Goal: Task Accomplishment & Management: Manage account settings

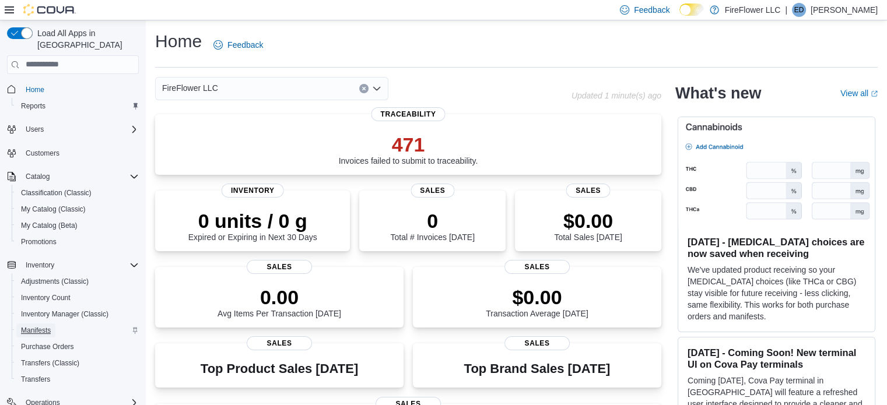
click at [32, 326] on span "Manifests" at bounding box center [36, 330] width 30 height 9
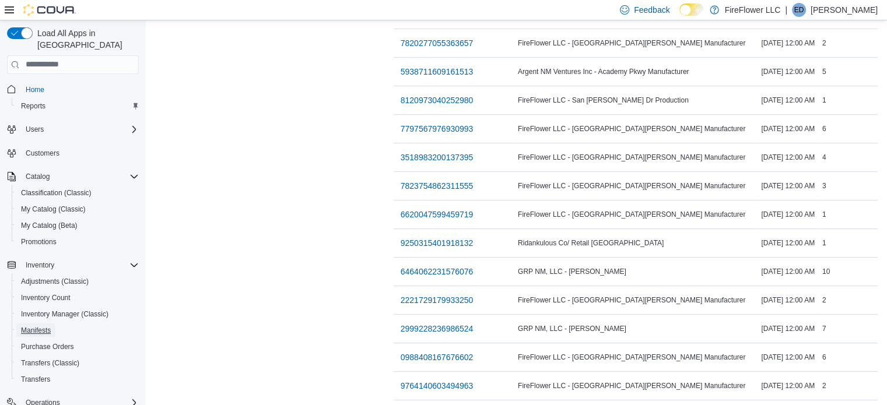
scroll to position [445, 0]
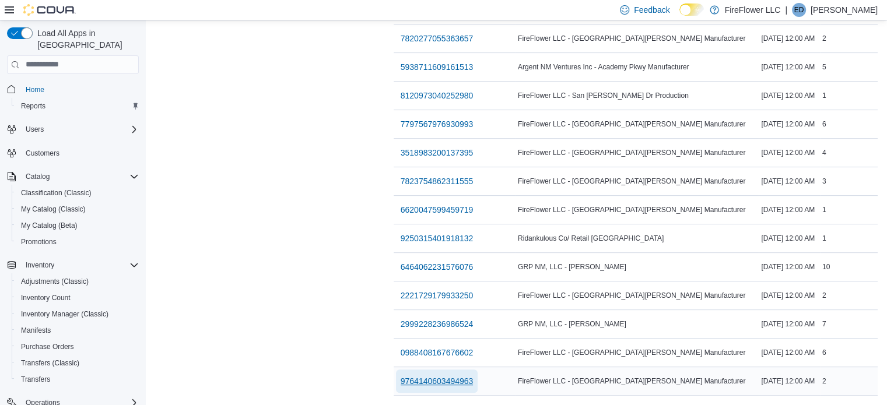
click at [400, 375] on span "9764140603494963" at bounding box center [436, 381] width 73 height 12
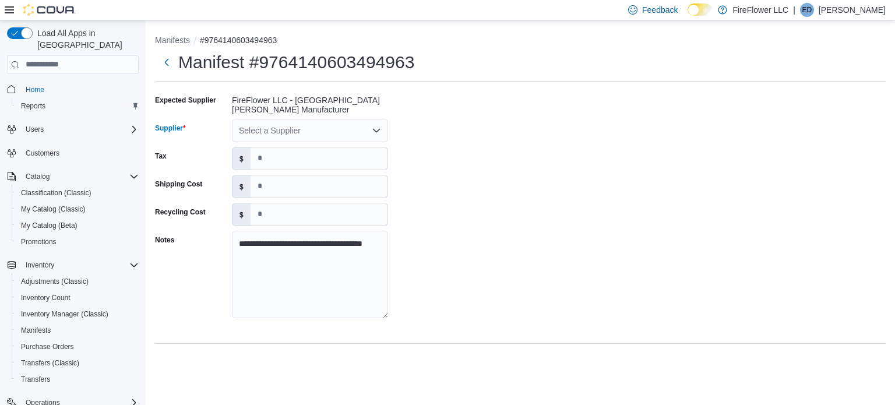
click at [378, 134] on icon "Open list of options" at bounding box center [376, 130] width 9 height 9
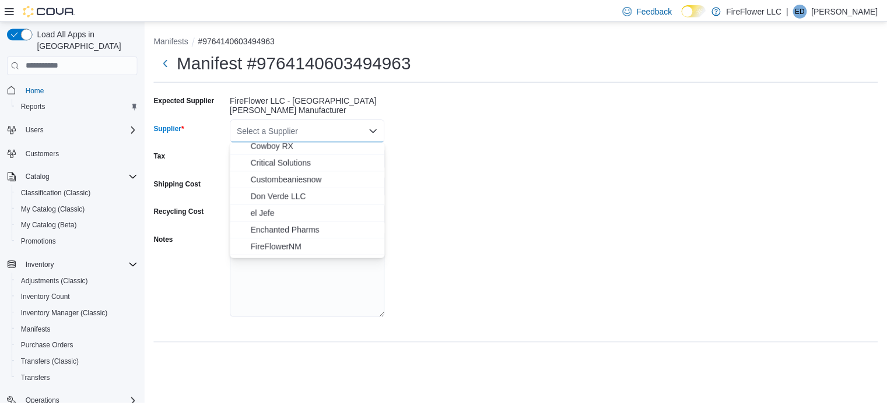
scroll to position [171, 0]
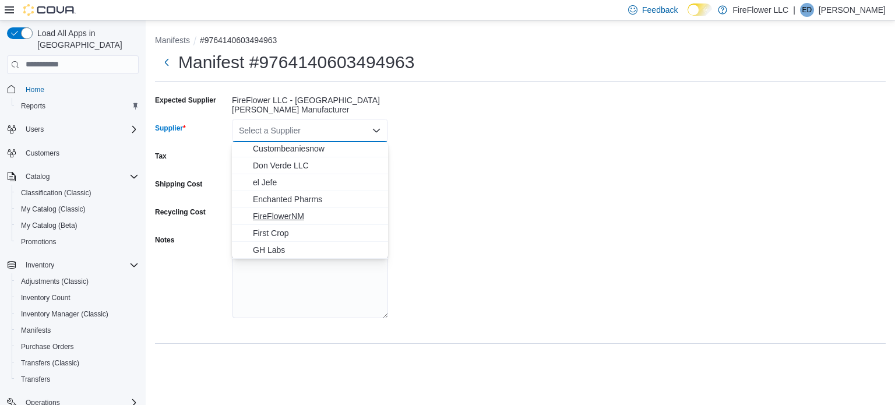
click at [304, 216] on span "FireFlowerNM" at bounding box center [317, 216] width 128 height 12
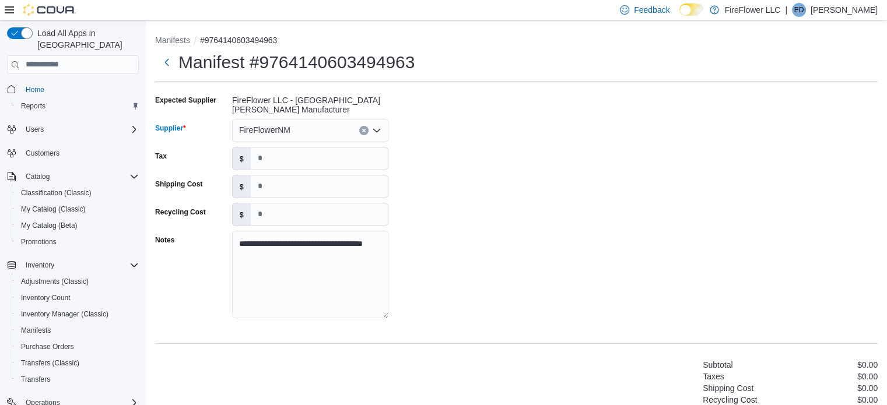
click at [755, 331] on div "**********" at bounding box center [516, 316] width 722 height 451
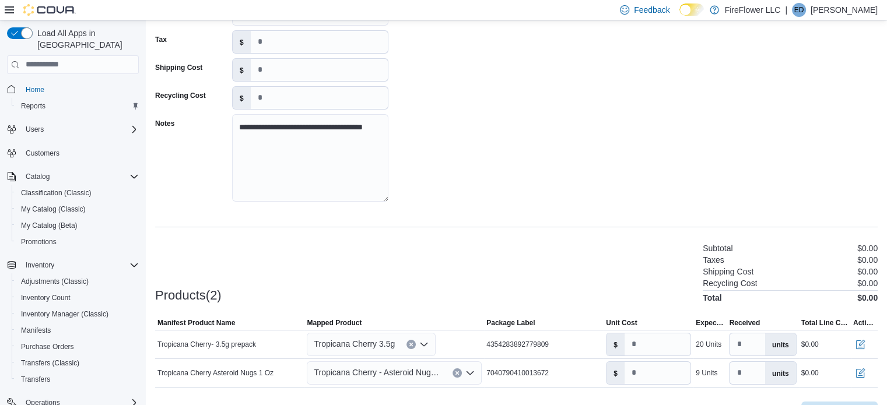
scroll to position [145, 0]
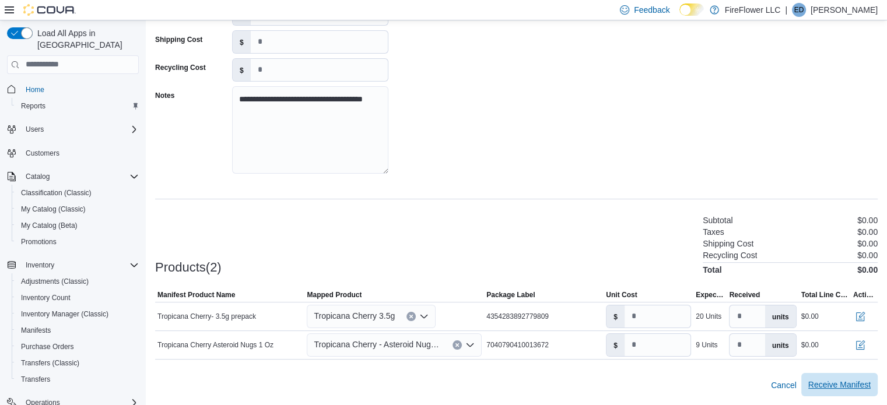
click at [835, 388] on span "Receive Manifest" at bounding box center [839, 385] width 62 height 12
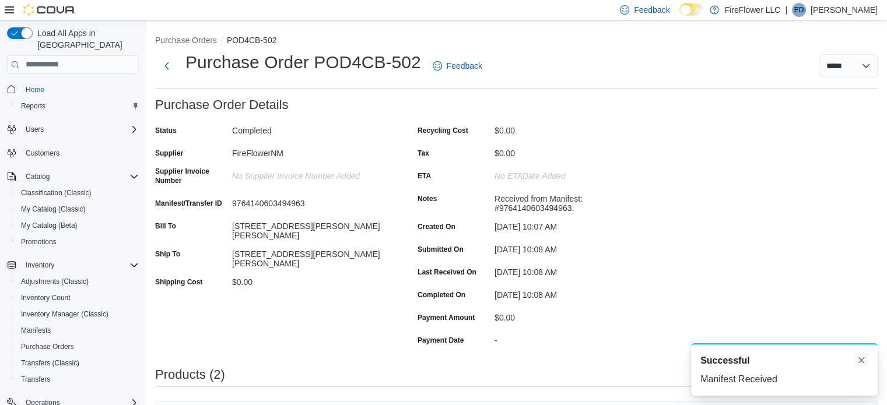
click at [859, 357] on button "Dismiss toast" at bounding box center [861, 360] width 14 height 14
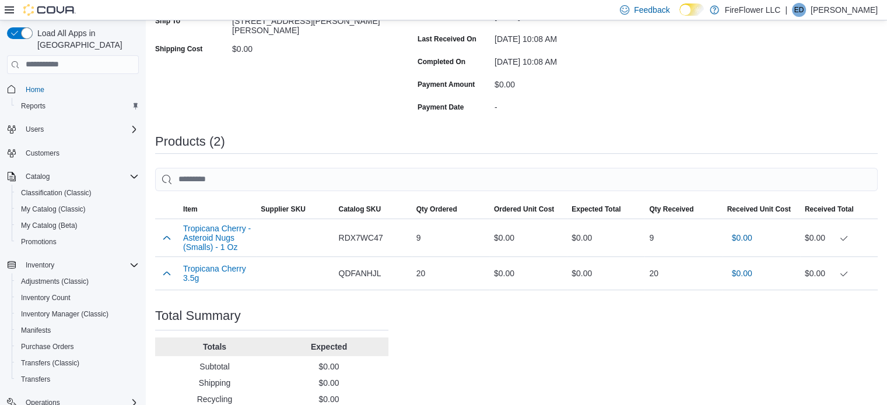
scroll to position [286, 0]
